Goal: Transaction & Acquisition: Purchase product/service

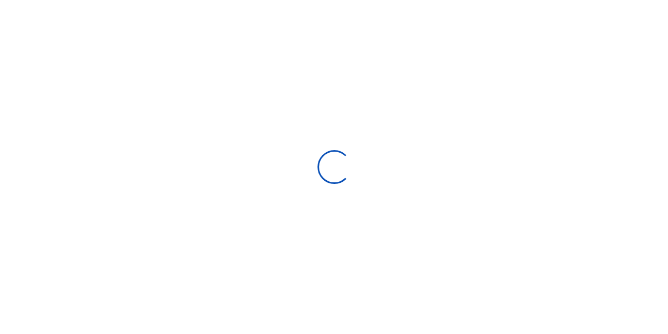
scroll to position [8, 8]
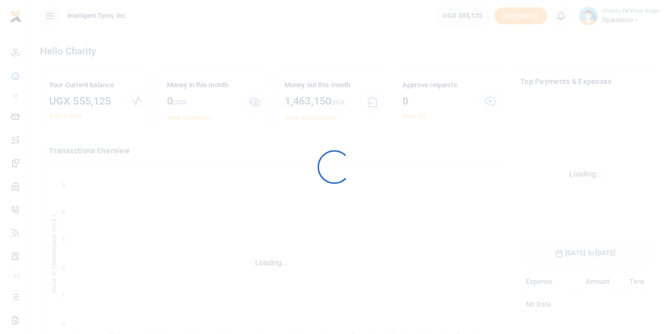
click at [318, 159] on div at bounding box center [334, 167] width 668 height 334
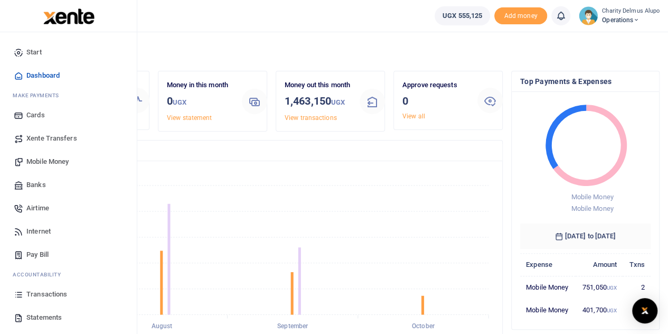
click at [40, 162] on span "Mobile Money" at bounding box center [47, 161] width 42 height 11
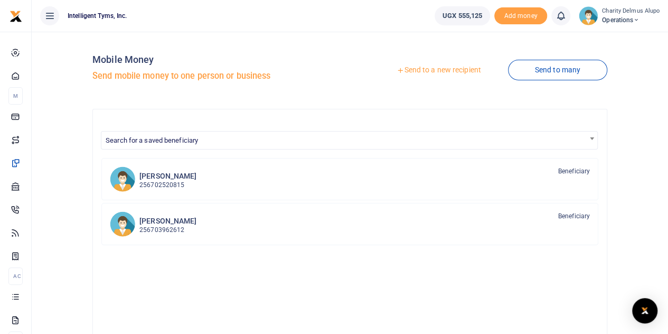
click at [421, 70] on link "Send to a new recipient" at bounding box center [439, 70] width 138 height 19
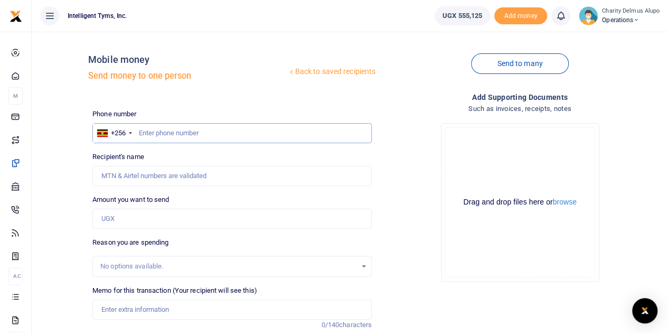
click at [189, 130] on input "text" at bounding box center [231, 133] width 279 height 20
type input "705168828"
type input "Roselyne Atwiine"
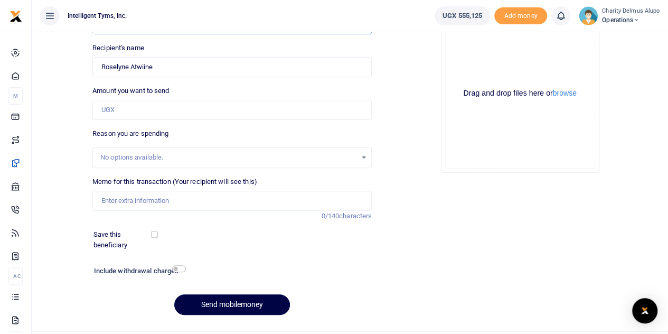
scroll to position [114, 0]
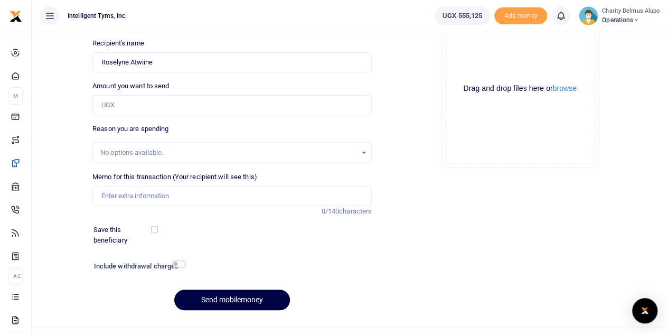
type input "705168828"
click at [132, 106] on input "Amount you want to send" at bounding box center [231, 105] width 279 height 20
type input "150,000"
click at [186, 148] on div "No options available." at bounding box center [228, 152] width 256 height 11
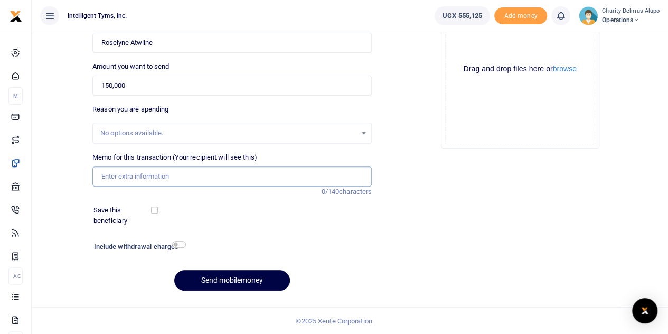
click at [171, 175] on input "Memo for this transaction (Your recipient will see this)" at bounding box center [231, 176] width 279 height 20
click at [101, 174] on input "Tyms branded booklets," at bounding box center [231, 176] width 279 height 20
click at [200, 172] on input "30 Tyms branded booklets," at bounding box center [231, 176] width 279 height 20
click at [216, 174] on input "30 Tyms branded booklets, each at 30,000 plus transport and logistics" at bounding box center [231, 176] width 279 height 20
drag, startPoint x: 227, startPoint y: 175, endPoint x: 357, endPoint y: 174, distance: 130.4
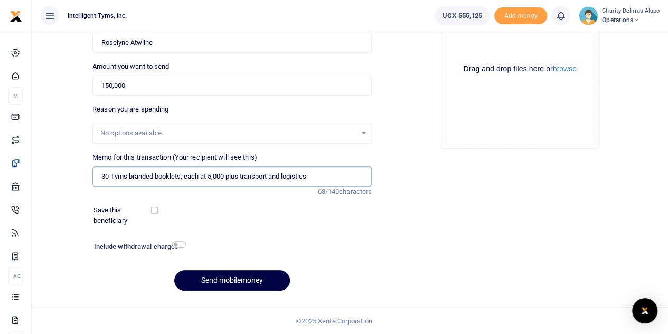
click at [357, 174] on input "30 Tyms branded booklets, each at 5,000 plus transport and logistics" at bounding box center [231, 176] width 279 height 20
type input "30 Tyms branded booklets, each at 5,000"
click at [181, 246] on input "checkbox" at bounding box center [179, 244] width 14 height 7
checkbox input "true"
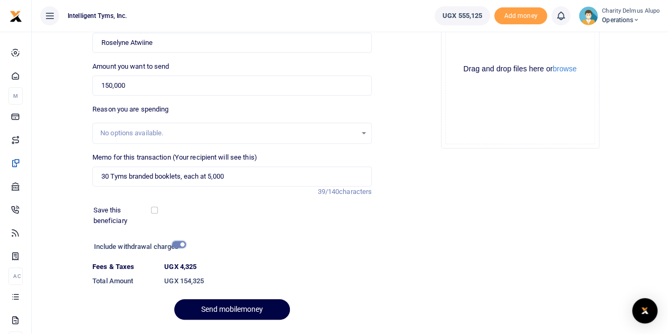
scroll to position [162, 0]
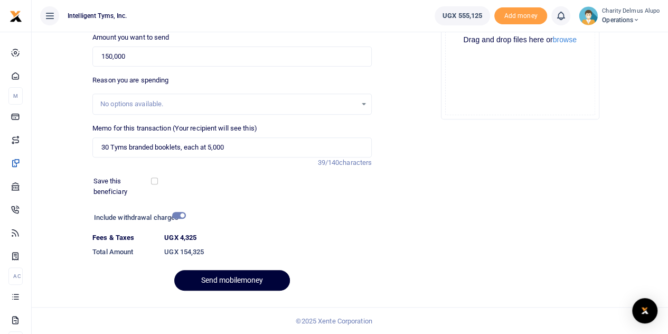
click at [223, 277] on button "Send mobilemoney" at bounding box center [232, 280] width 116 height 21
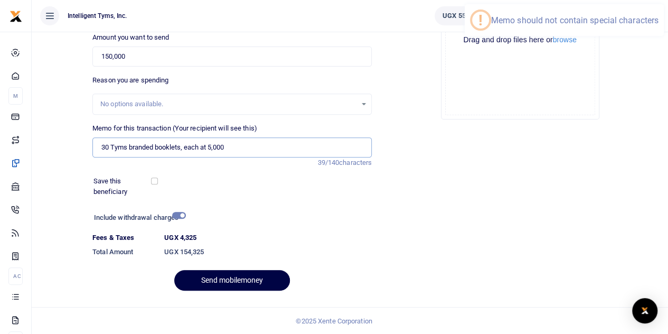
click at [183, 148] on input "30 Tyms branded booklets, each at 5,000" at bounding box center [231, 147] width 279 height 20
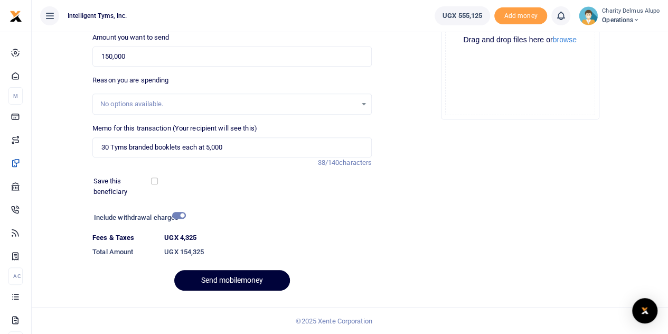
click at [224, 275] on button "Send mobilemoney" at bounding box center [232, 280] width 116 height 21
click at [210, 275] on button "Send mobilemoney" at bounding box center [232, 280] width 116 height 21
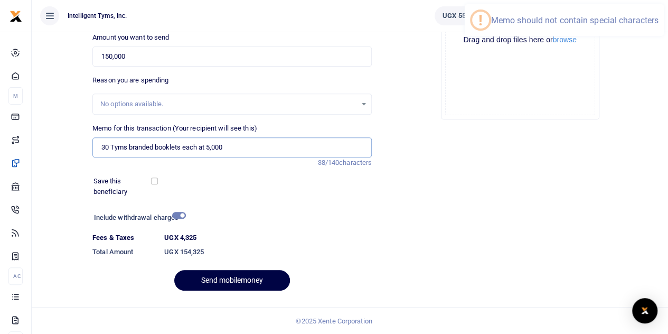
click at [211, 148] on input "30 Tyms branded booklets each at 5,000" at bounding box center [231, 147] width 279 height 20
click at [213, 148] on input "30 Tyms branded booklets each at 5,000" at bounding box center [231, 147] width 279 height 20
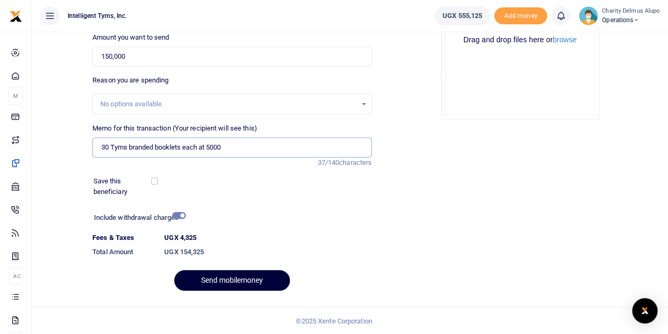
type input "30 Tyms branded booklets each at 5000"
click at [228, 274] on button "Send mobilemoney" at bounding box center [232, 280] width 116 height 21
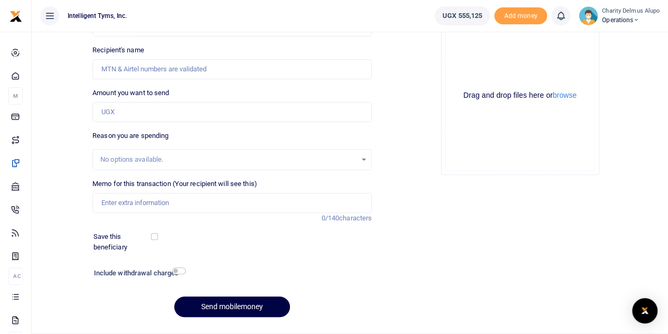
scroll to position [133, 0]
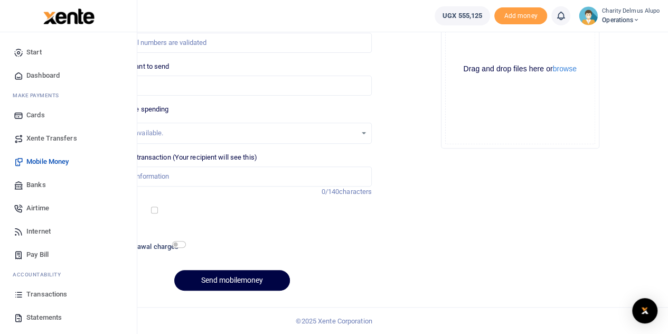
click at [48, 296] on span "Transactions" at bounding box center [46, 294] width 41 height 11
